Goal: Task Accomplishment & Management: Use online tool/utility

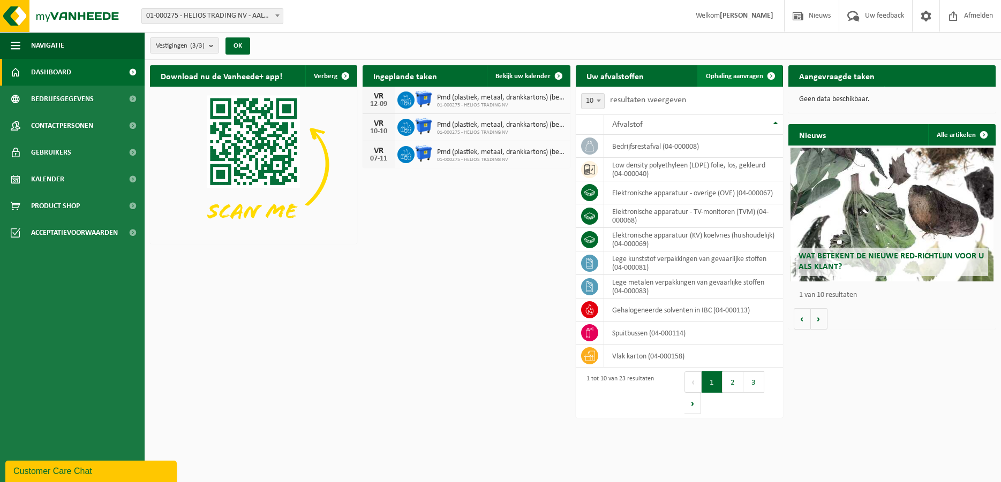
click at [740, 74] on span "Ophaling aanvragen" at bounding box center [734, 76] width 57 height 7
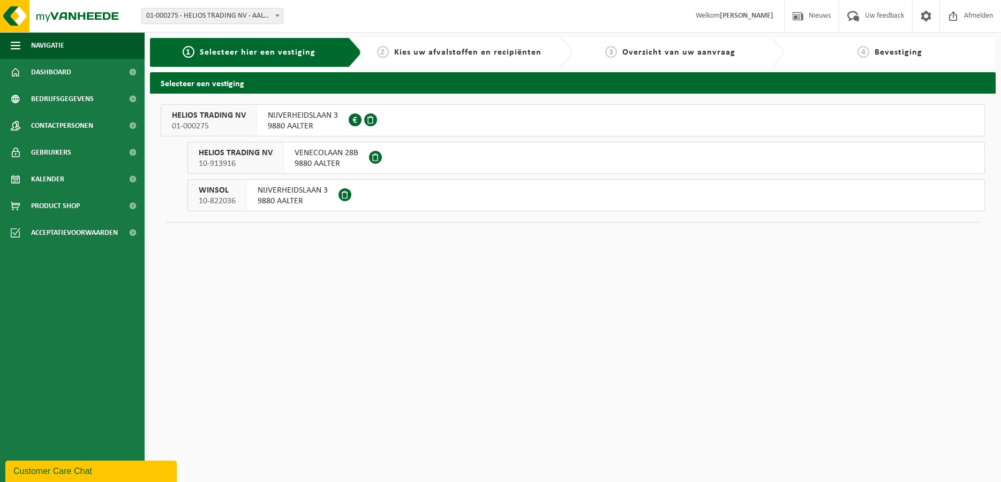
click at [272, 120] on span "NIJVERHEIDSLAAN 3" at bounding box center [303, 115] width 70 height 11
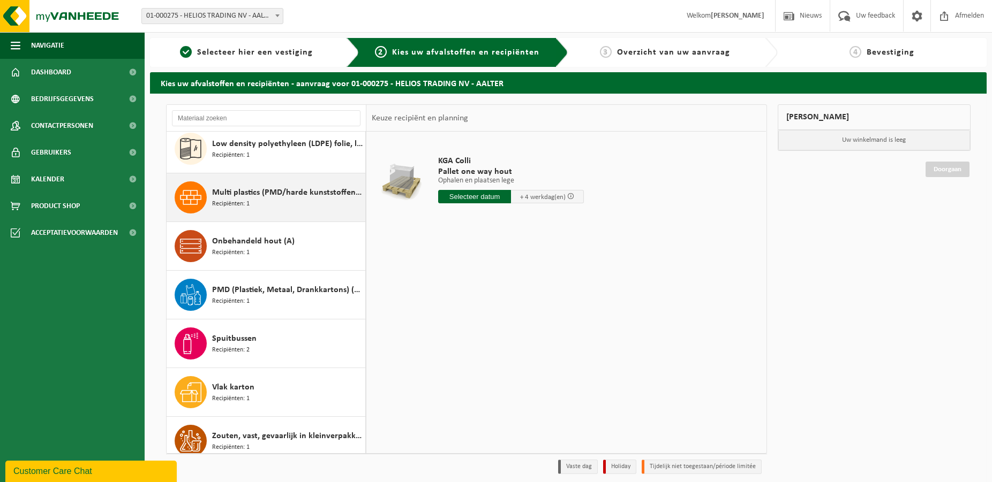
scroll to position [555, 0]
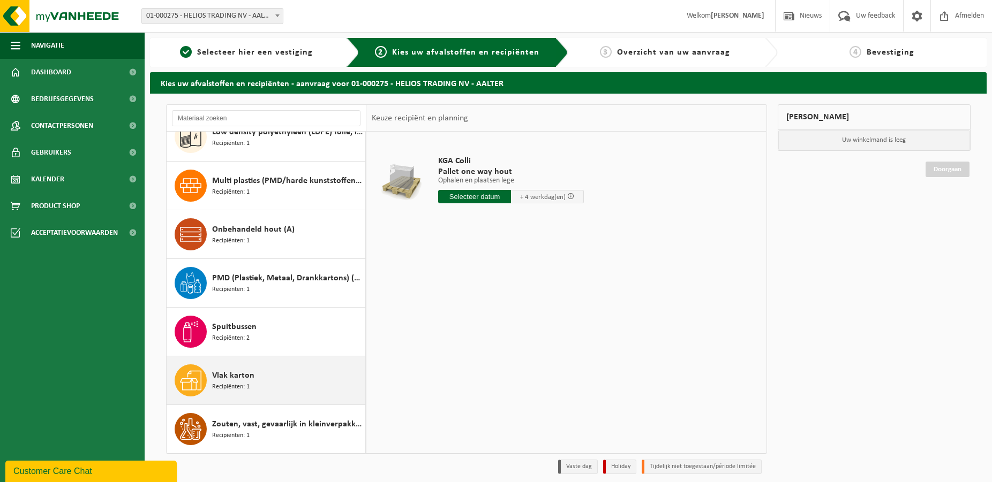
click at [260, 386] on div "Vlak karton Recipiënten: 1" at bounding box center [287, 381] width 150 height 32
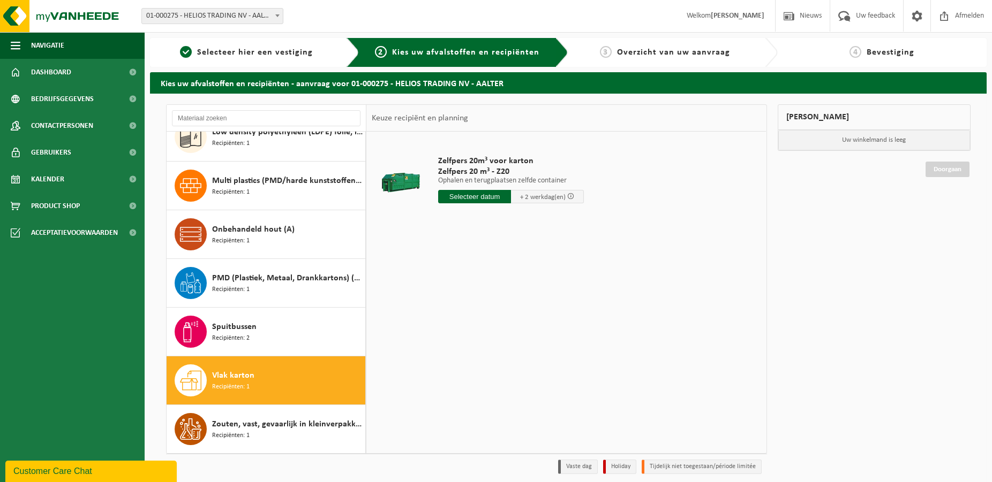
click at [482, 198] on input "text" at bounding box center [474, 196] width 73 height 13
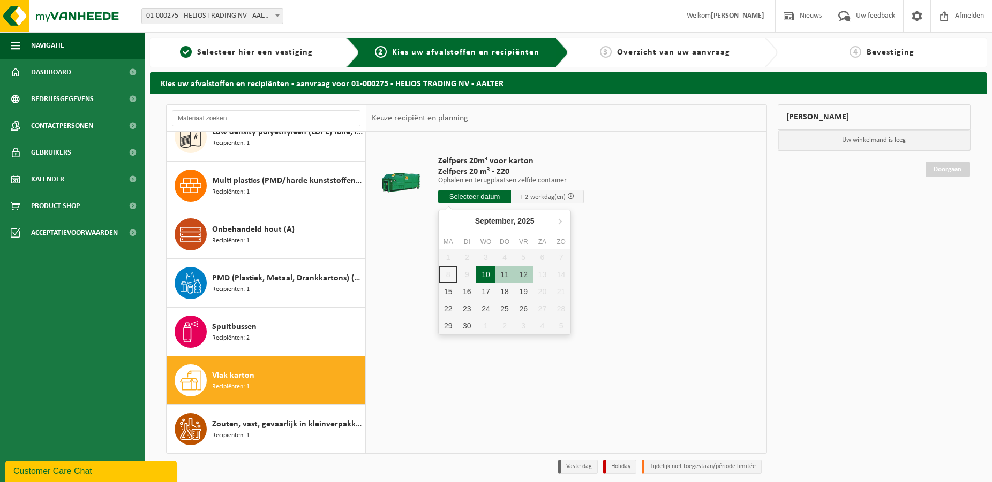
click at [490, 273] on div "10" at bounding box center [485, 274] width 19 height 17
type input "Van 2025-09-10"
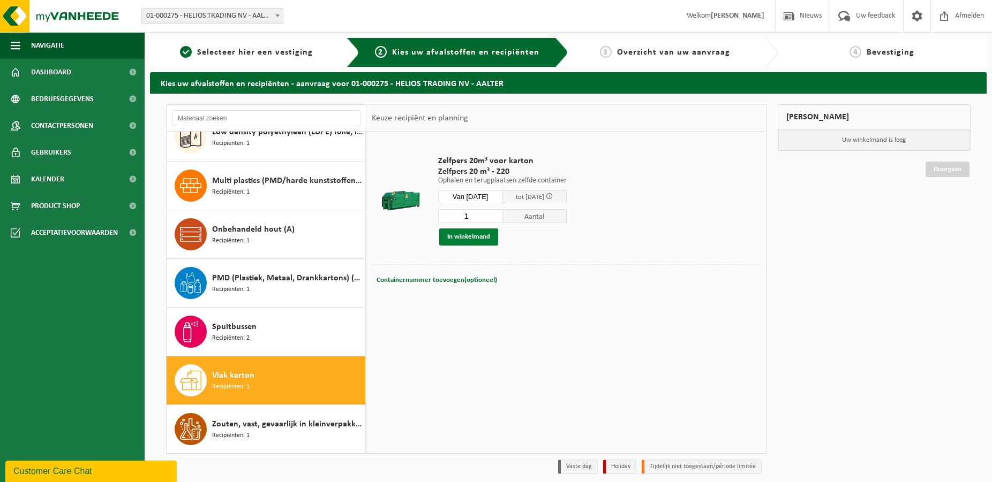
click at [476, 235] on button "In winkelmand" at bounding box center [468, 237] width 59 height 17
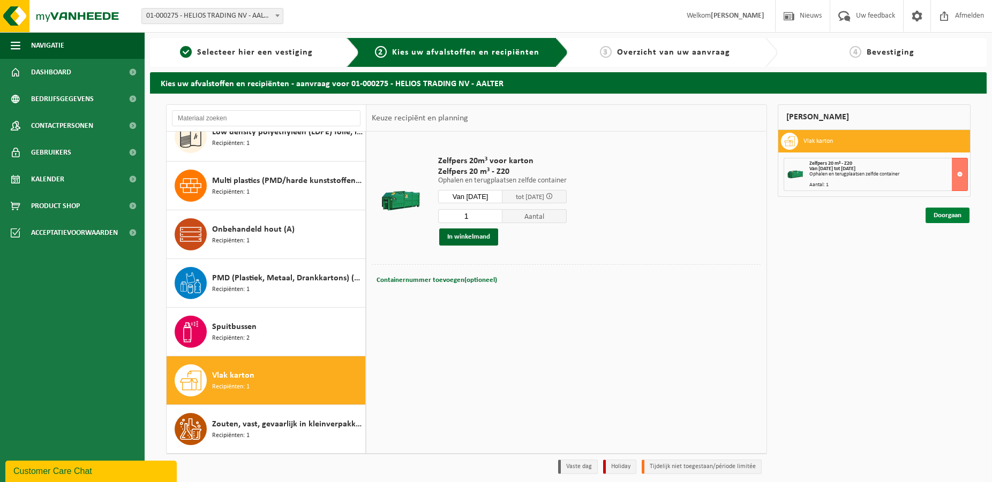
click at [942, 215] on link "Doorgaan" at bounding box center [947, 216] width 44 height 16
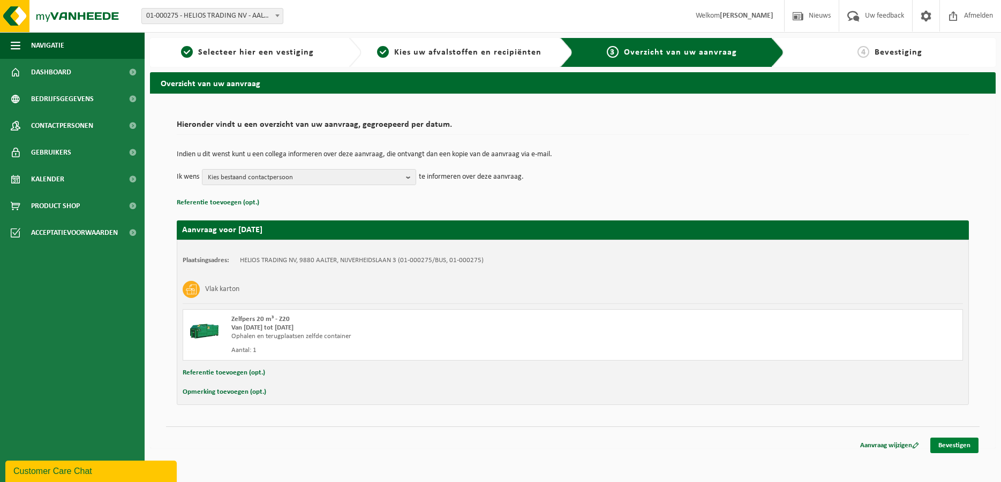
click at [952, 447] on link "Bevestigen" at bounding box center [954, 446] width 48 height 16
